Goal: Entertainment & Leisure: Consume media (video, audio)

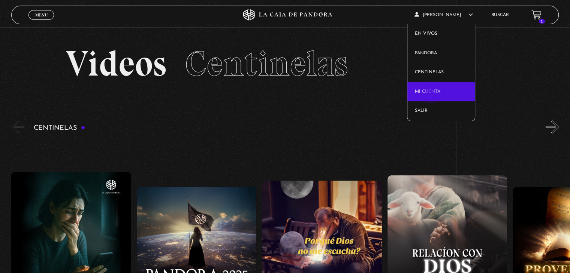
click at [431, 93] on link "Mi cuenta" at bounding box center [441, 91] width 68 height 19
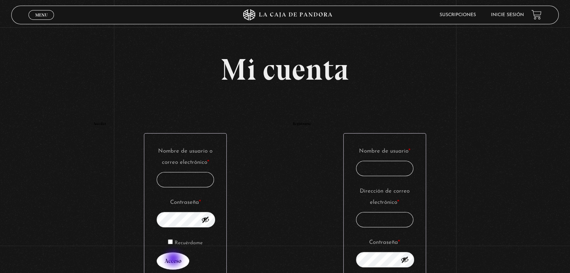
type input "srfortalezamia@hotmail.com"
click at [174, 260] on button "Acceso" at bounding box center [173, 261] width 33 height 17
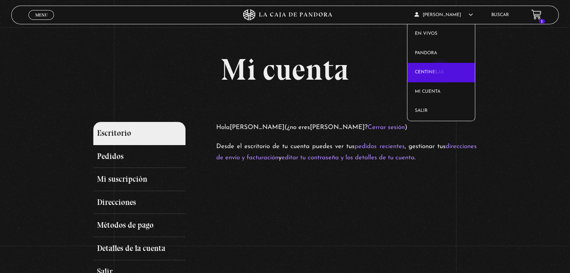
click at [441, 72] on link "Centinelas" at bounding box center [441, 72] width 68 height 19
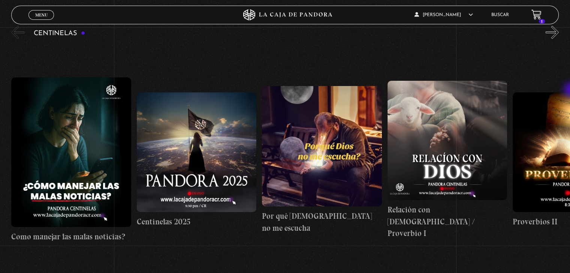
scroll to position [96, 0]
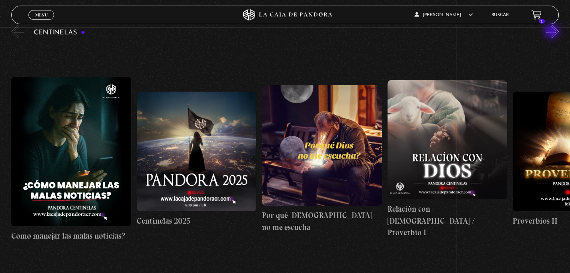
click at [552, 32] on button "»" at bounding box center [551, 31] width 13 height 13
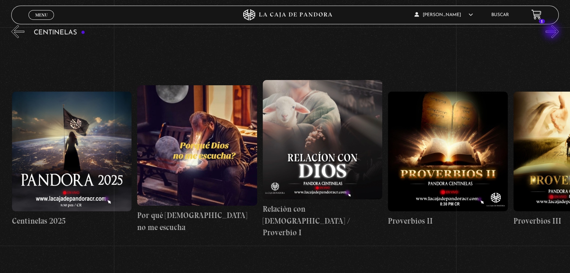
scroll to position [0, 125]
click at [552, 32] on button "»" at bounding box center [551, 31] width 13 height 13
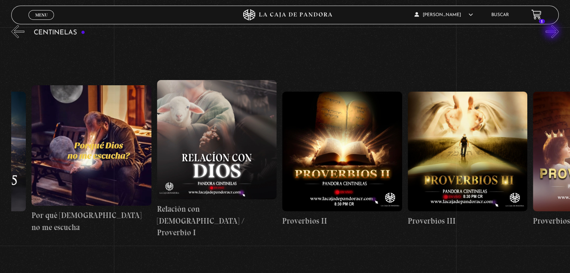
click at [552, 32] on button "»" at bounding box center [551, 31] width 13 height 13
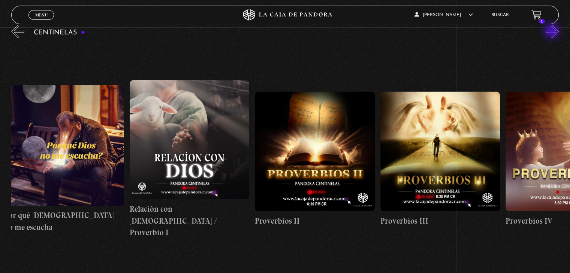
click at [552, 32] on button "»" at bounding box center [551, 31] width 13 height 13
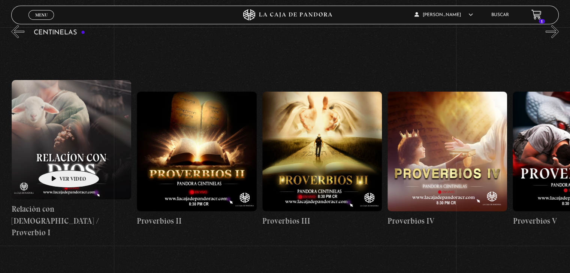
click at [57, 159] on figure at bounding box center [71, 139] width 119 height 119
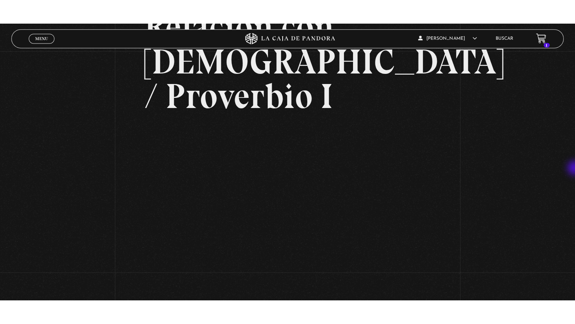
scroll to position [87, 0]
